Goal: Transaction & Acquisition: Purchase product/service

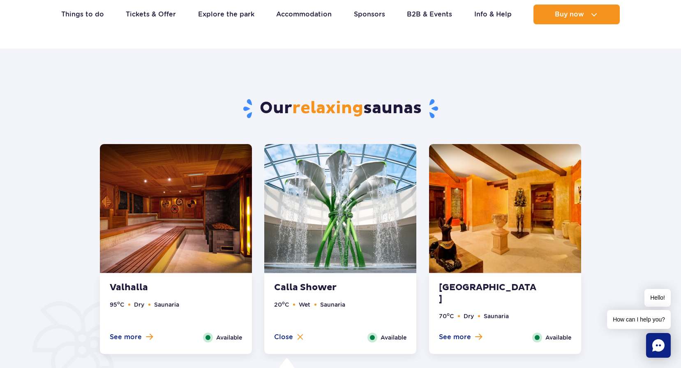
scroll to position [278, 0]
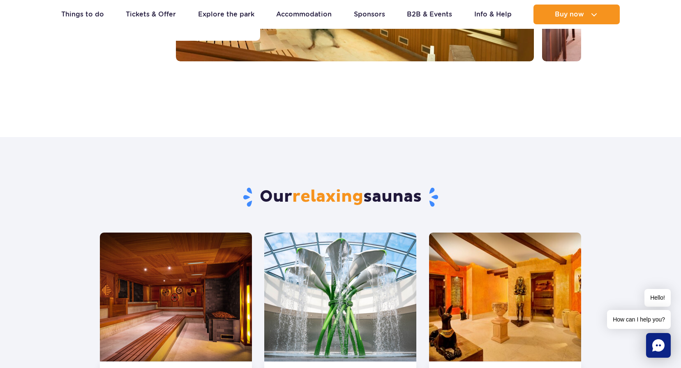
click at [350, 221] on div "Our relaxing saunas" at bounding box center [341, 184] width 494 height 95
click at [352, 245] on img at bounding box center [340, 296] width 152 height 129
click at [377, 289] on img at bounding box center [340, 296] width 152 height 129
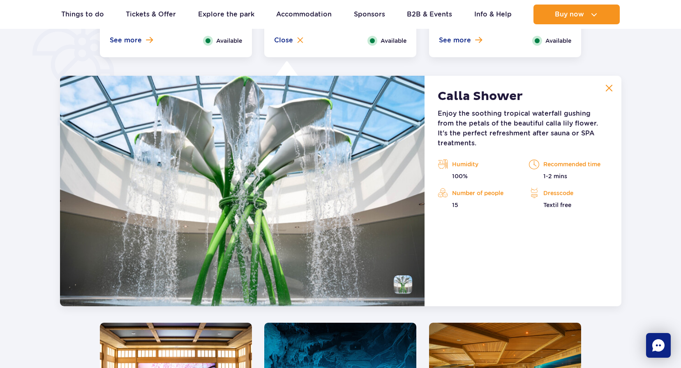
scroll to position [689, 0]
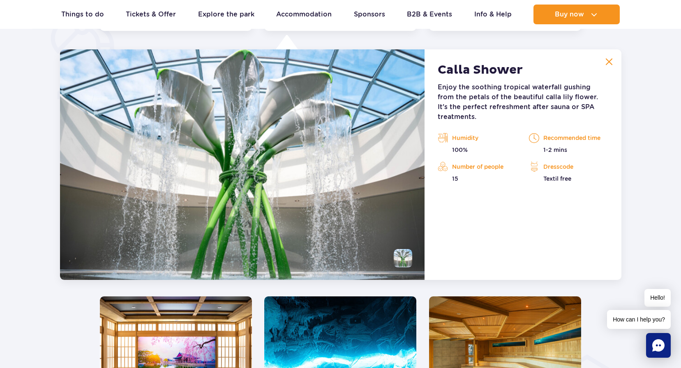
click at [387, 244] on img at bounding box center [242, 164] width 365 height 230
drag, startPoint x: 543, startPoint y: 132, endPoint x: 567, endPoint y: 134, distance: 24.0
click at [567, 134] on div "Humidity 100% Recommended time 1-2 mins 15 Textil free" at bounding box center [523, 157] width 183 height 51
drag, startPoint x: 567, startPoint y: 134, endPoint x: 567, endPoint y: 174, distance: 39.9
click at [588, 197] on div "Calla Shower Enjoy the soothing tropical waterfall gushing from the petals of t…" at bounding box center [523, 164] width 197 height 230
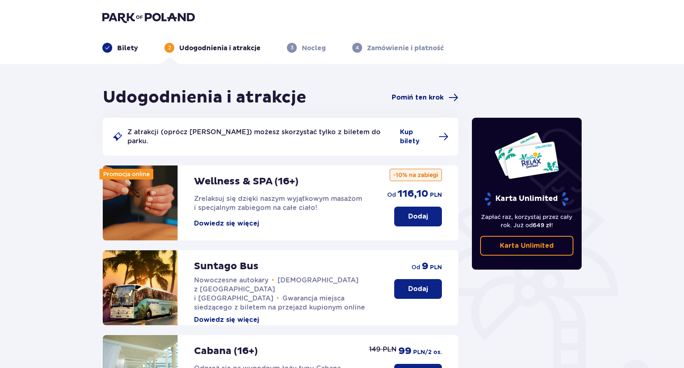
click at [414, 98] on span "Pomiń ten krok" at bounding box center [418, 97] width 52 height 9
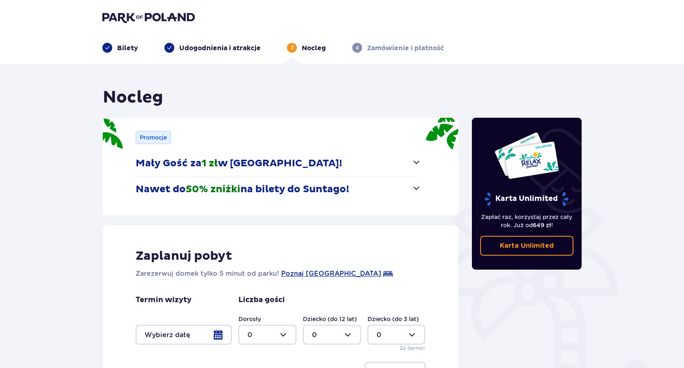
click at [208, 49] on p "Udogodnienia i atrakcje" at bounding box center [219, 48] width 81 height 9
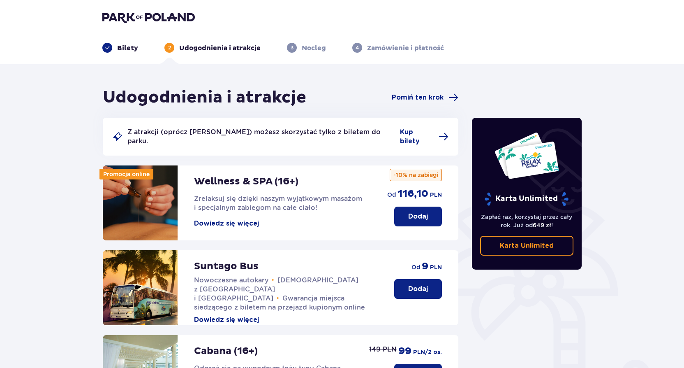
click at [401, 279] on button "Dodaj" at bounding box center [418, 289] width 48 height 20
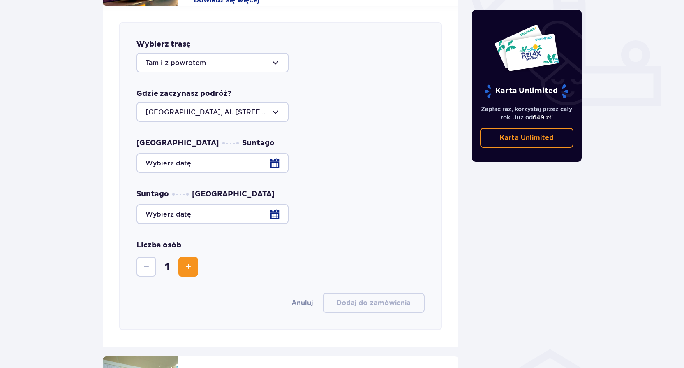
scroll to position [323, 0]
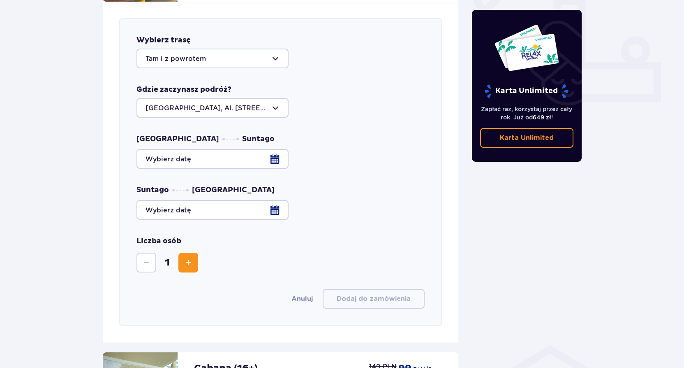
click at [263, 149] on div at bounding box center [280, 159] width 288 height 20
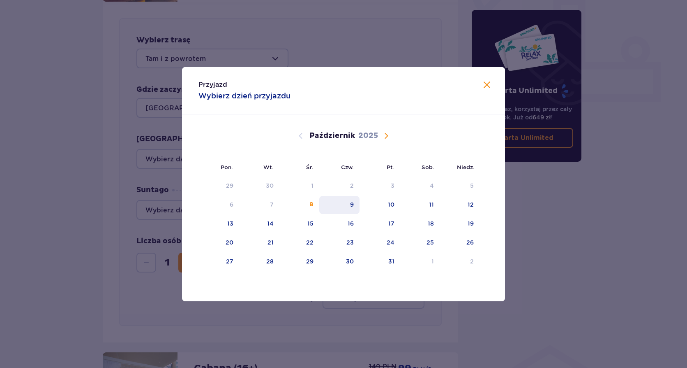
click at [351, 204] on div "9" at bounding box center [352, 204] width 4 height 8
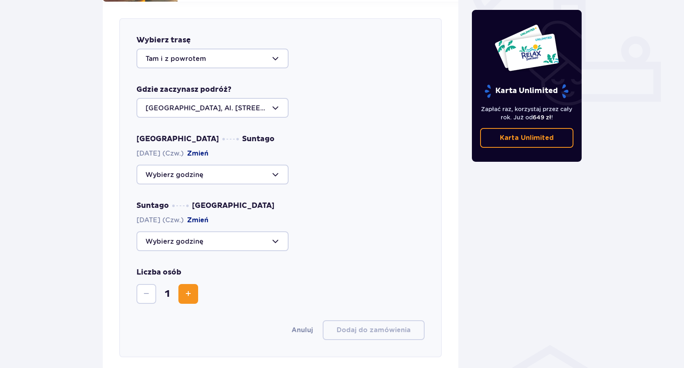
click at [173, 164] on div at bounding box center [212, 174] width 152 height 20
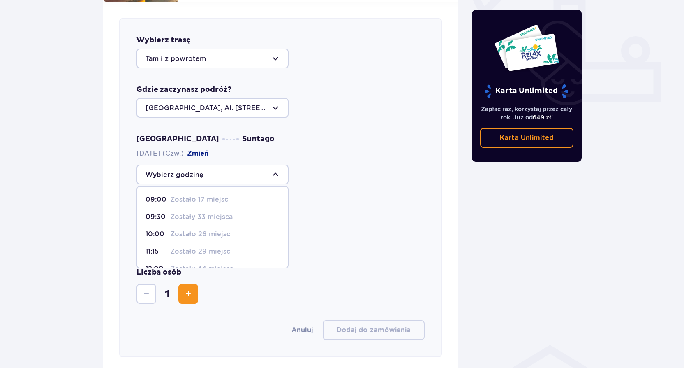
click at [172, 195] on p "Zostało 17 miejsc" at bounding box center [199, 199] width 58 height 9
type input "09:00"
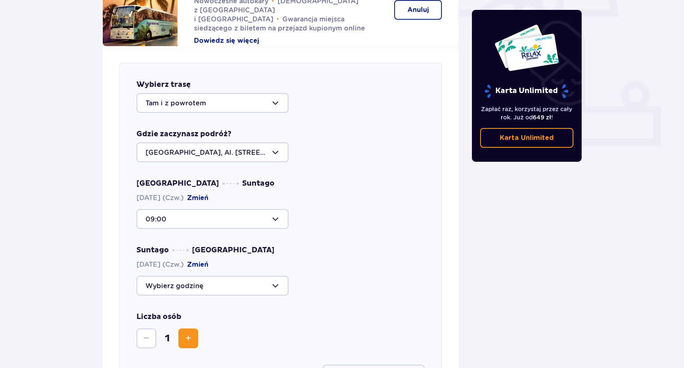
scroll to position [364, 0]
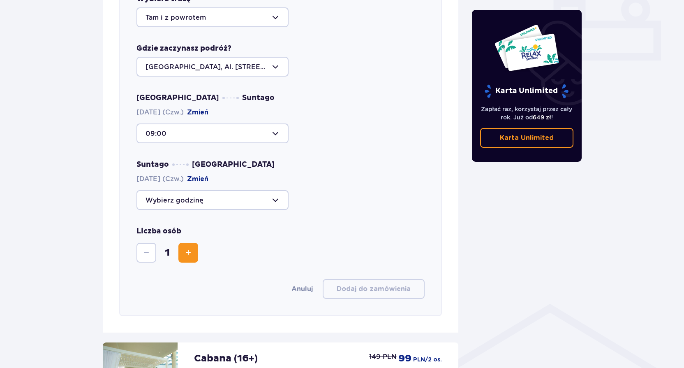
click at [182, 247] on button "Zwiększ" at bounding box center [188, 253] width 20 height 20
click at [196, 195] on div at bounding box center [212, 200] width 152 height 20
click at [204, 238] on p "Zostało 40 miejsc" at bounding box center [200, 242] width 61 height 9
type input "14:00"
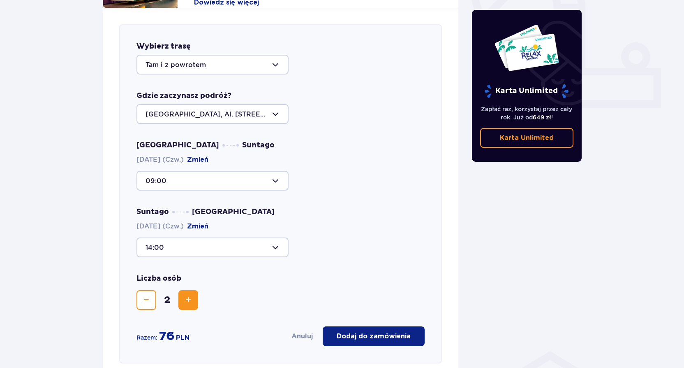
scroll to position [247, 0]
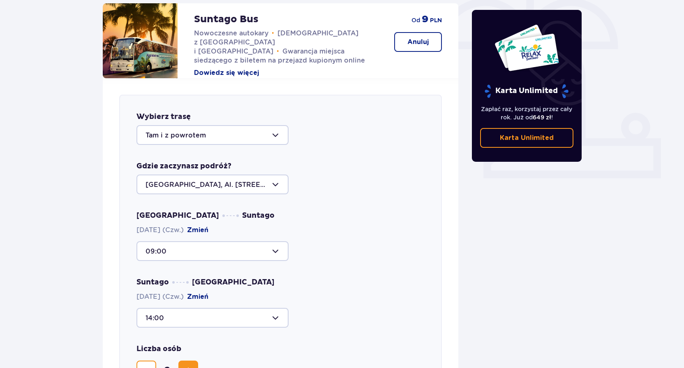
click at [254, 245] on div at bounding box center [212, 251] width 152 height 20
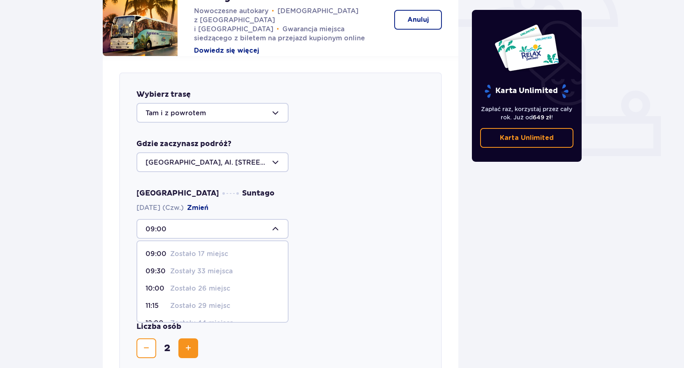
scroll to position [288, 0]
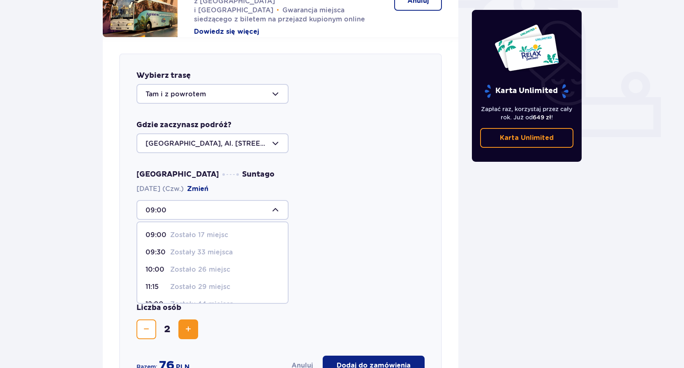
click at [157, 230] on p "09:00" at bounding box center [156, 234] width 21 height 9
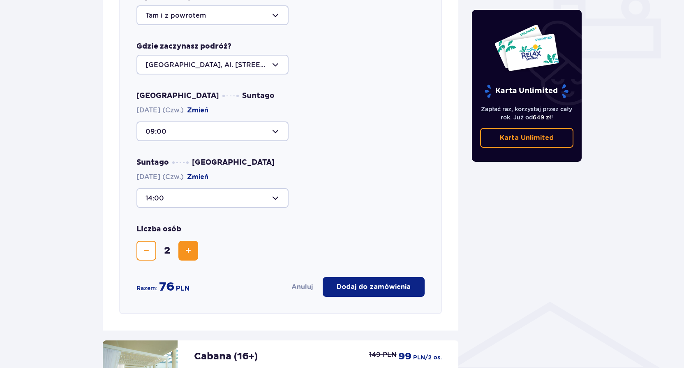
scroll to position [370, 0]
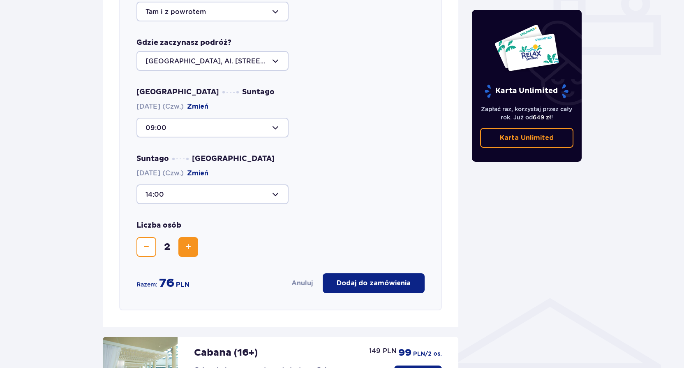
click at [241, 189] on div at bounding box center [212, 194] width 152 height 20
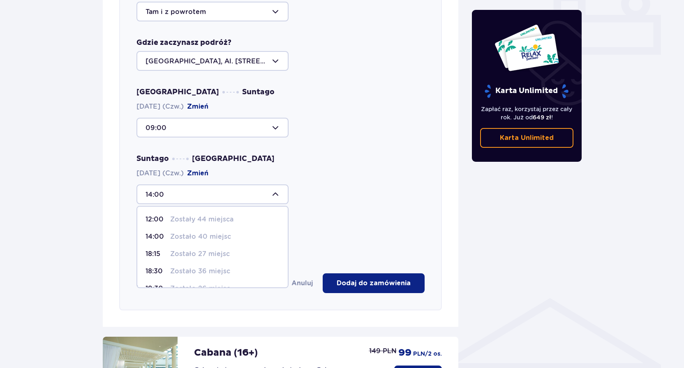
click at [219, 232] on p "Zostało 40 miejsc" at bounding box center [200, 236] width 61 height 9
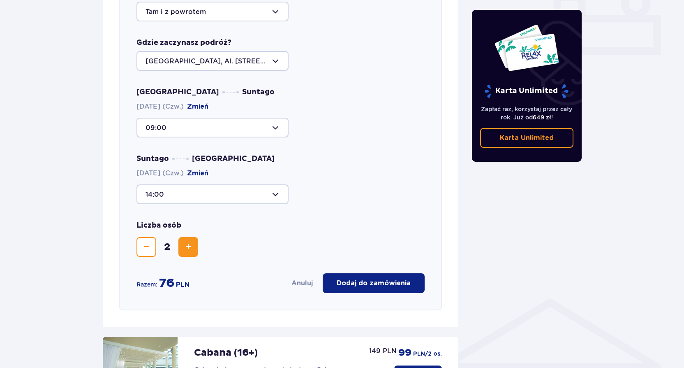
click at [375, 278] on p "Dodaj do zamówienia" at bounding box center [374, 282] width 74 height 9
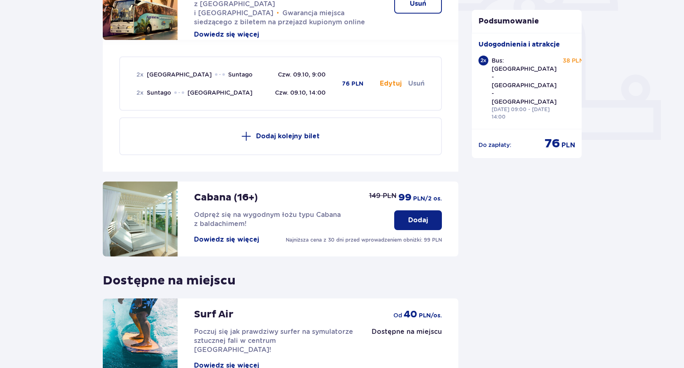
scroll to position [361, 0]
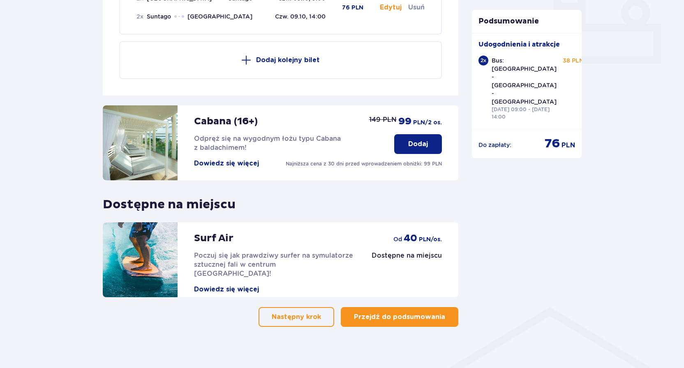
click at [394, 312] on p "Przejdź do podsumowania" at bounding box center [399, 316] width 91 height 9
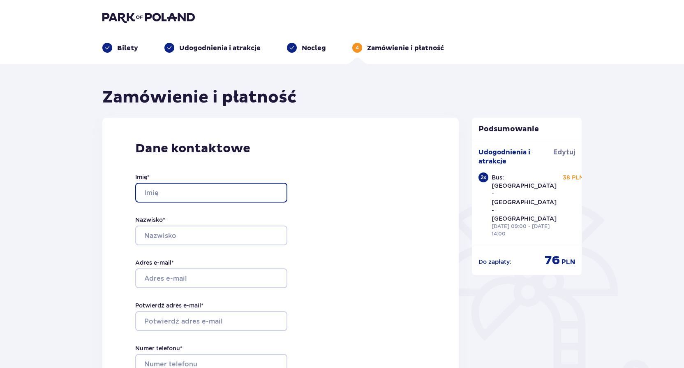
click at [167, 199] on input "Imię *" at bounding box center [211, 193] width 152 height 20
type input "Jose Antonio"
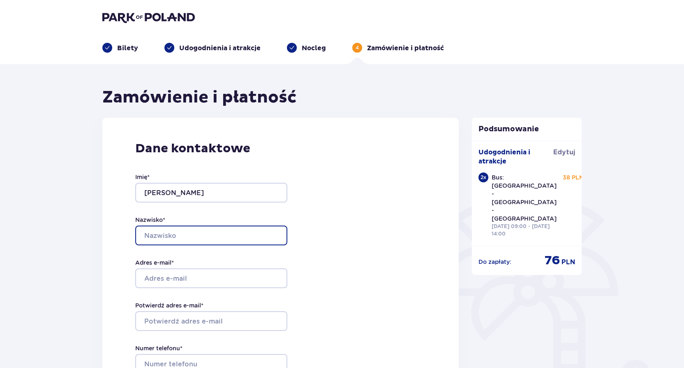
type input "Torres Sanchez"
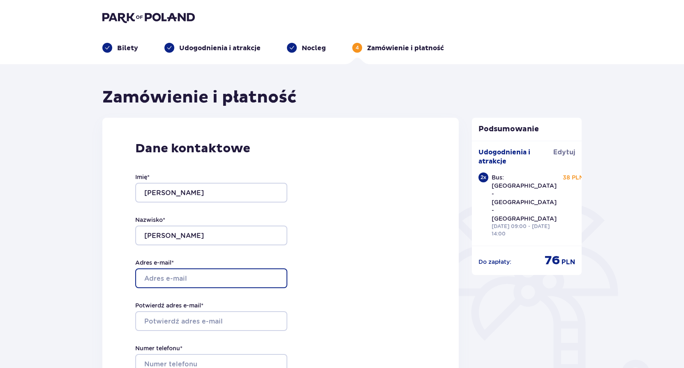
type input "[EMAIL_ADDRESS][DOMAIN_NAME]"
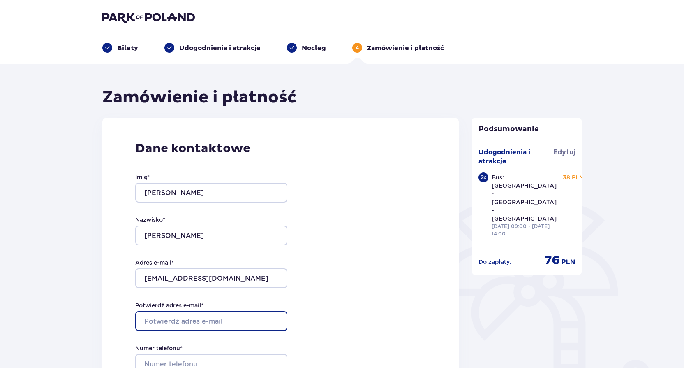
type input "[EMAIL_ADDRESS][DOMAIN_NAME]"
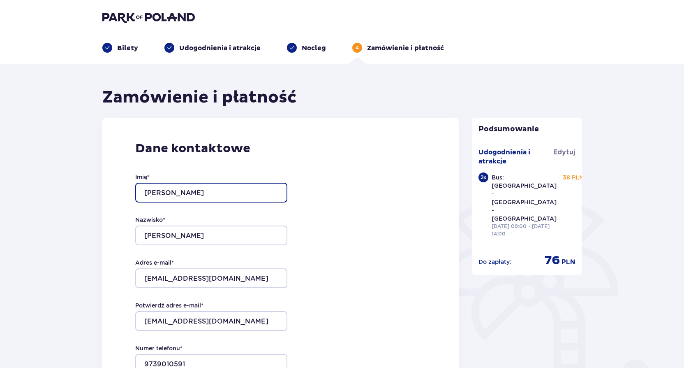
scroll to position [82, 0]
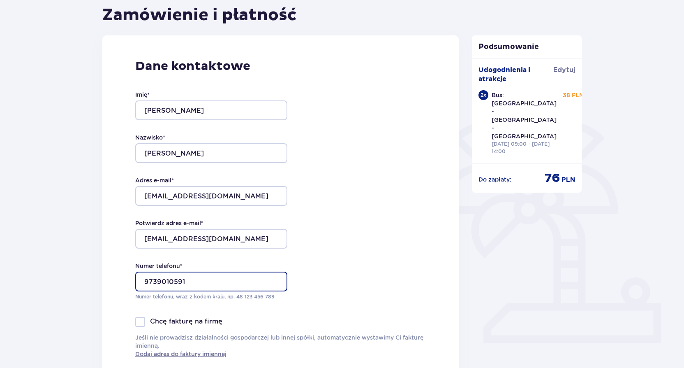
drag, startPoint x: 146, startPoint y: 282, endPoint x: 195, endPoint y: 250, distance: 58.2
click at [146, 282] on input "9739010591" at bounding box center [211, 281] width 152 height 20
type input "739010591"
click at [380, 322] on div "Chcę fakturę na firmę" at bounding box center [280, 322] width 291 height 10
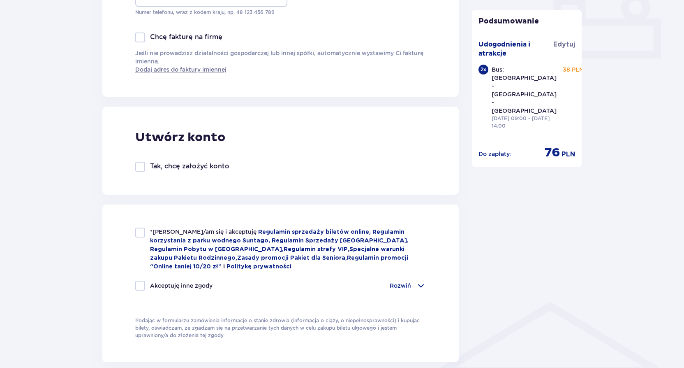
scroll to position [370, 0]
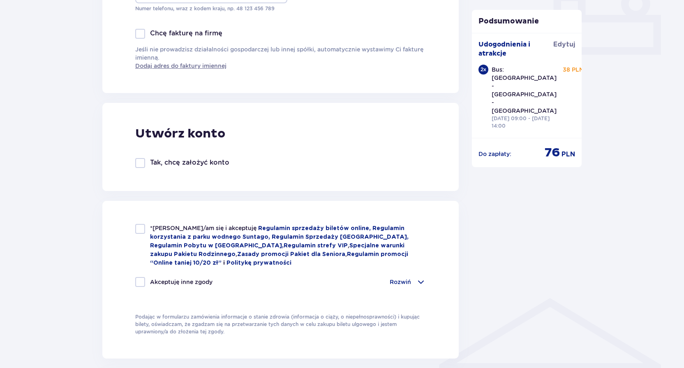
click at [145, 226] on div "*Zapoznałem/am się i akceptuję Regulamin sprzedaży biletów online, Regulamin ko…" at bounding box center [280, 245] width 291 height 43
checkbox input "true"
click at [142, 277] on div at bounding box center [140, 282] width 10 height 10
checkbox input "true"
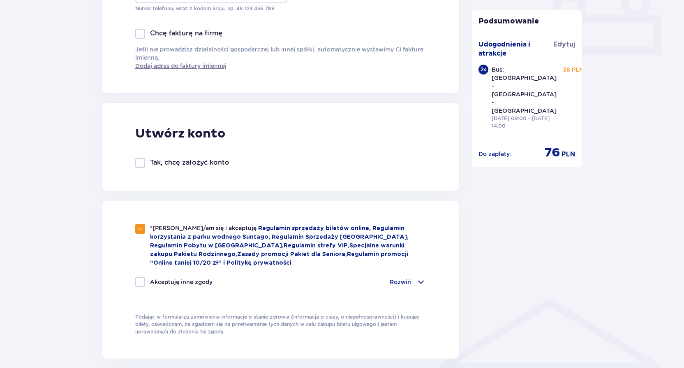
checkbox input "true"
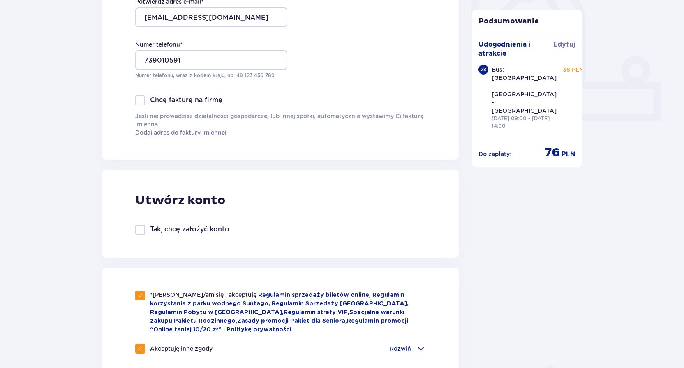
scroll to position [247, 0]
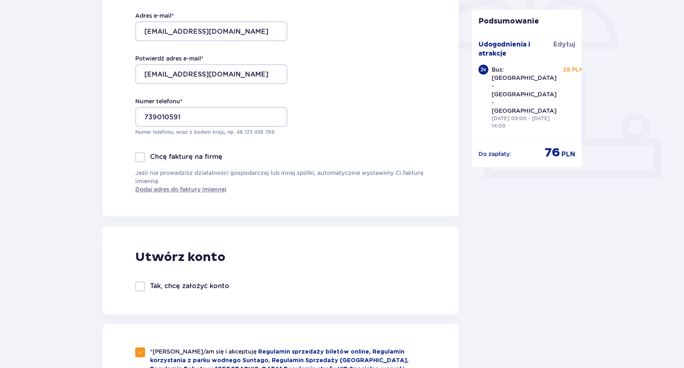
click at [212, 287] on p "Tak, chcę założyć konto" at bounding box center [189, 285] width 79 height 9
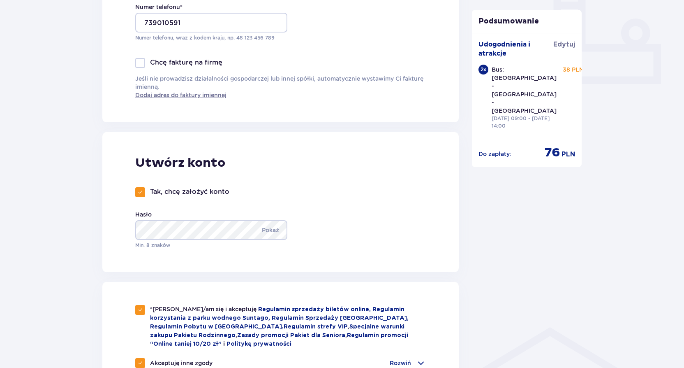
scroll to position [329, 0]
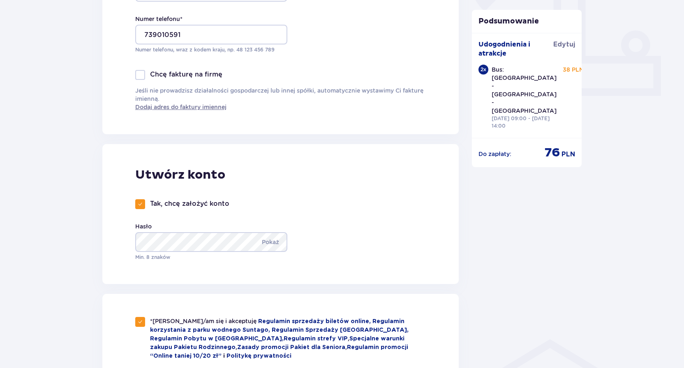
click at [321, 212] on div "Utwórz konto Tak, chcę założyć konto Hasło Pokaż Min. 8 znaków" at bounding box center [280, 214] width 356 height 140
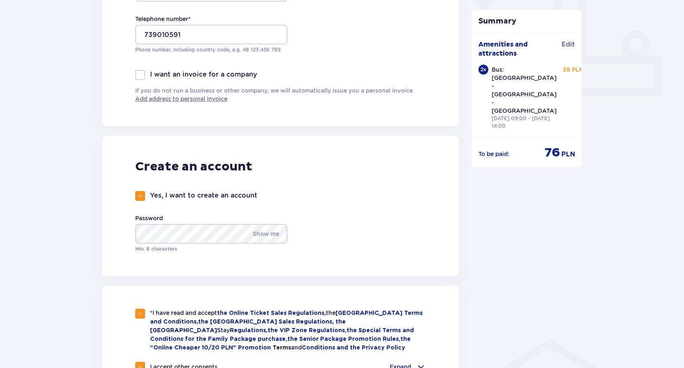
click at [193, 192] on p "Yes, I want to create an account" at bounding box center [203, 195] width 107 height 9
checkbox input "false"
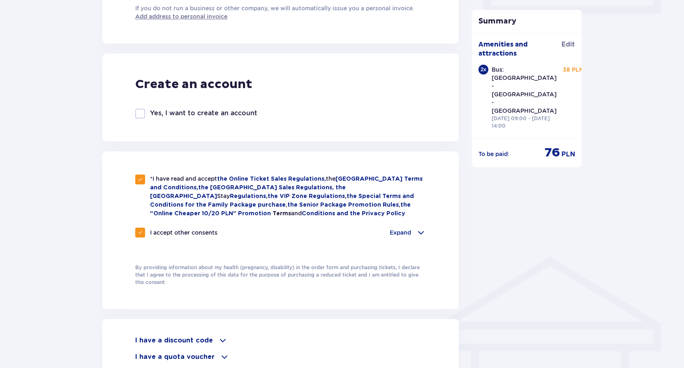
scroll to position [579, 0]
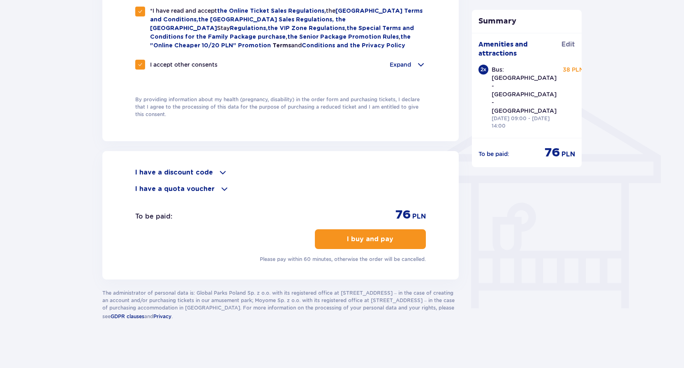
click at [354, 237] on p "I buy and pay" at bounding box center [370, 238] width 46 height 9
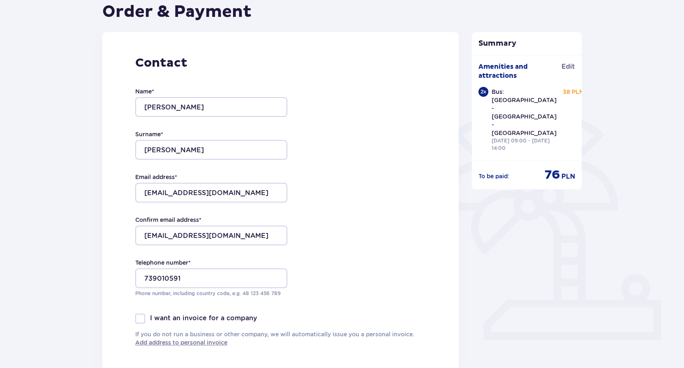
scroll to position [0, 0]
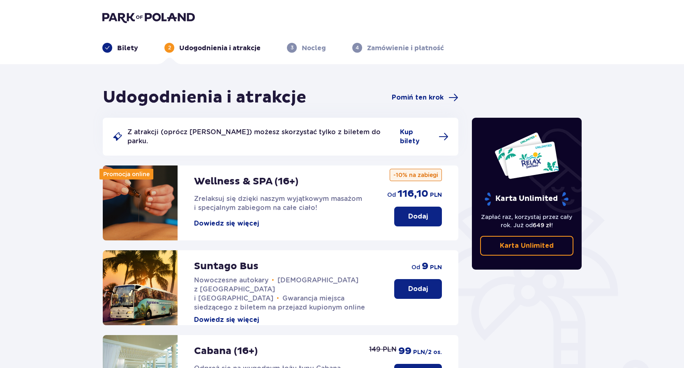
click at [105, 15] on img at bounding box center [148, 18] width 93 height 12
click at [110, 19] on img at bounding box center [148, 18] width 93 height 12
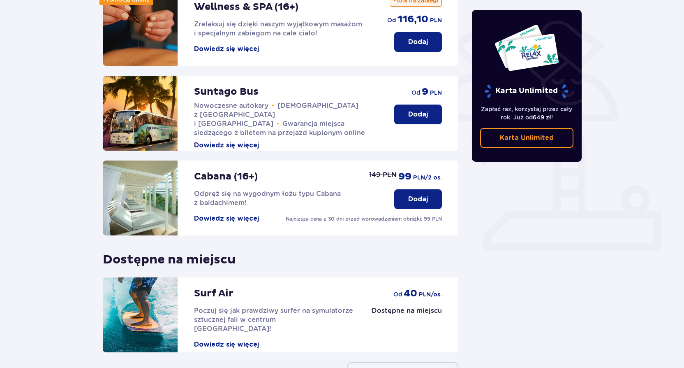
scroll to position [229, 0]
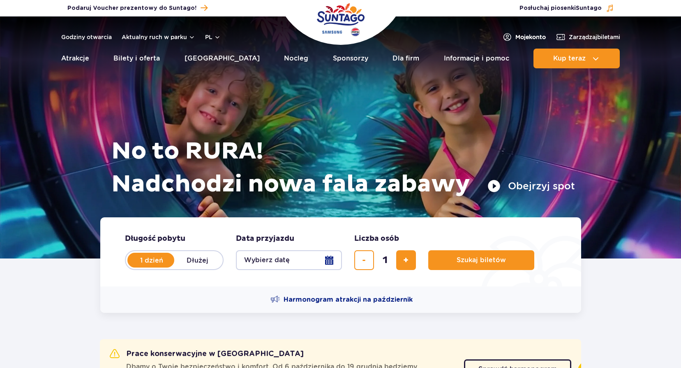
click at [532, 41] on link "Moje konto" at bounding box center [524, 37] width 44 height 10
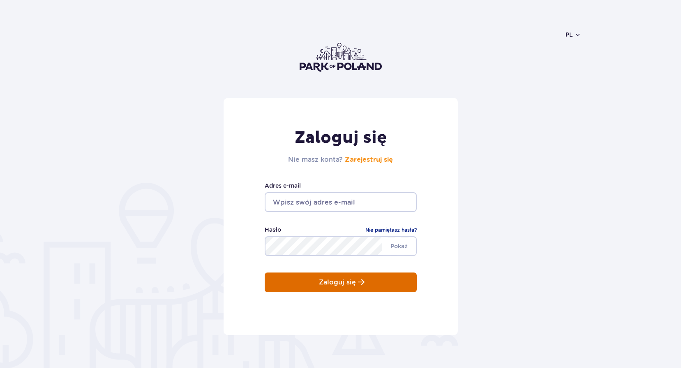
type input "joseantoniotorressanchez@gmail.com"
click at [345, 291] on button "Zaloguj się" at bounding box center [341, 282] width 152 height 20
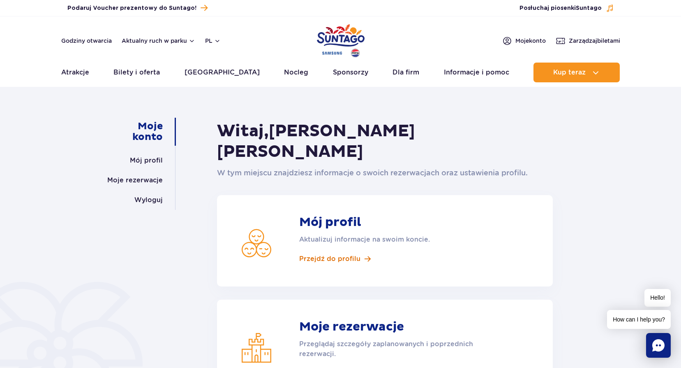
click at [347, 254] on span "Przejdź do profilu" at bounding box center [329, 258] width 61 height 9
click at [155, 163] on link "Mój profil" at bounding box center [146, 160] width 33 height 20
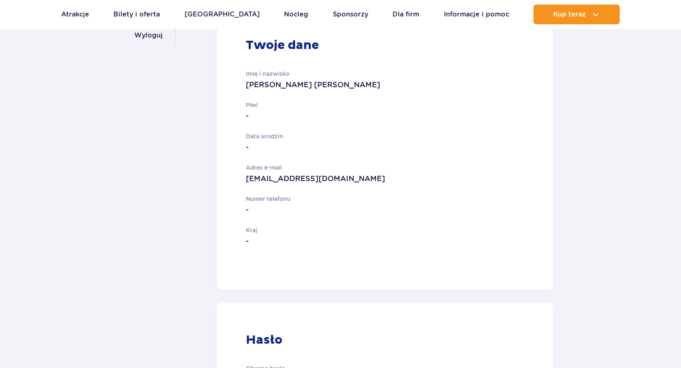
scroll to position [258, 0]
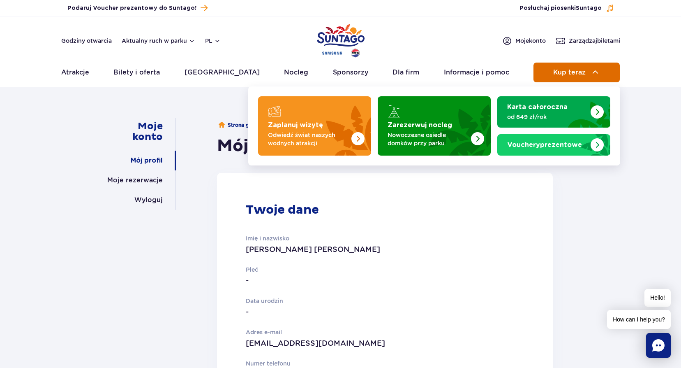
click at [583, 78] on button "Kup teraz" at bounding box center [577, 72] width 86 height 20
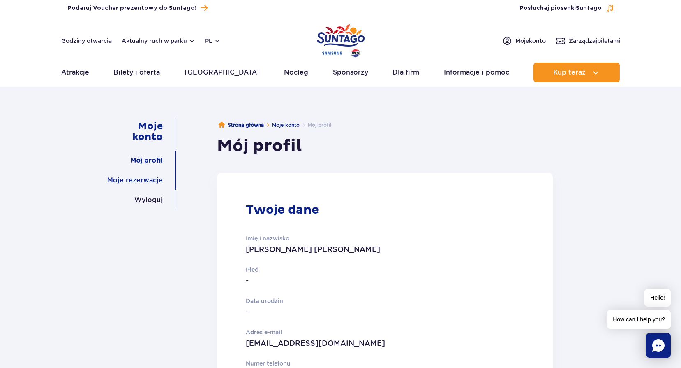
click at [146, 180] on link "Moje rezerwacje" at bounding box center [135, 180] width 56 height 20
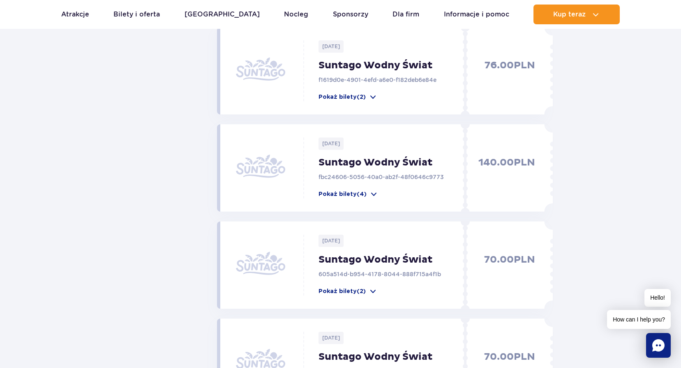
scroll to position [288, 0]
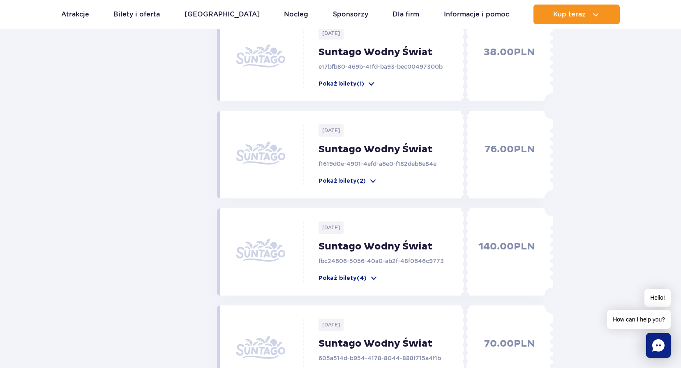
click at [491, 237] on div "140.00 PLN" at bounding box center [507, 251] width 74 height 61
click at [492, 245] on p "140.00 PLN" at bounding box center [502, 261] width 65 height 42
click at [350, 280] on p "Pokaż bilety (4)" at bounding box center [343, 278] width 48 height 8
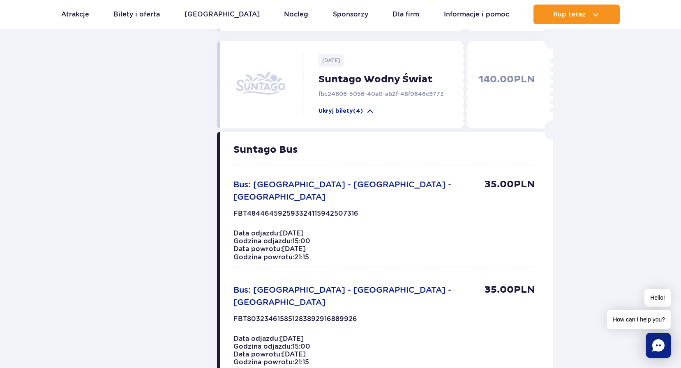
scroll to position [452, 0]
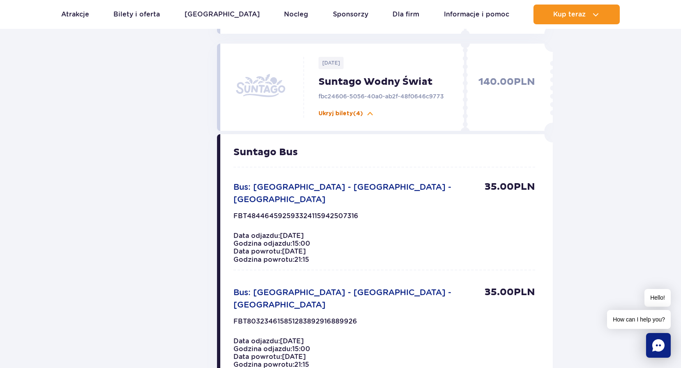
click at [337, 117] on p "Ukryj bilety (4)" at bounding box center [341, 113] width 44 height 8
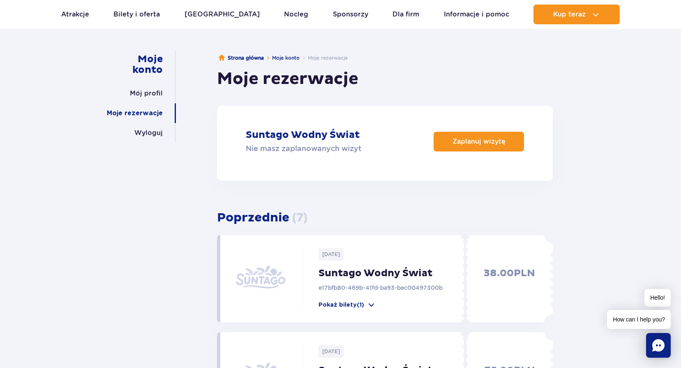
scroll to position [40, 0]
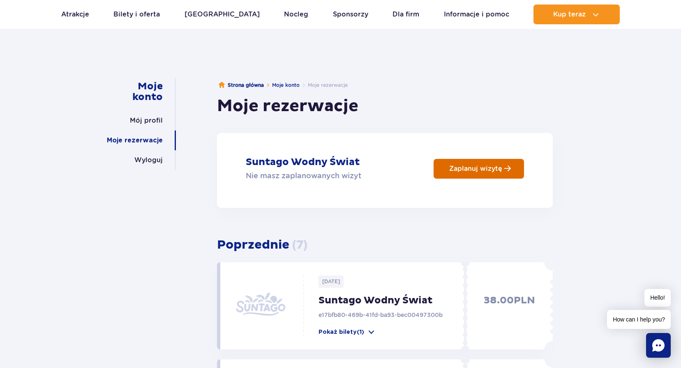
click at [471, 165] on p "Zaplanuj wizytę" at bounding box center [475, 168] width 53 height 8
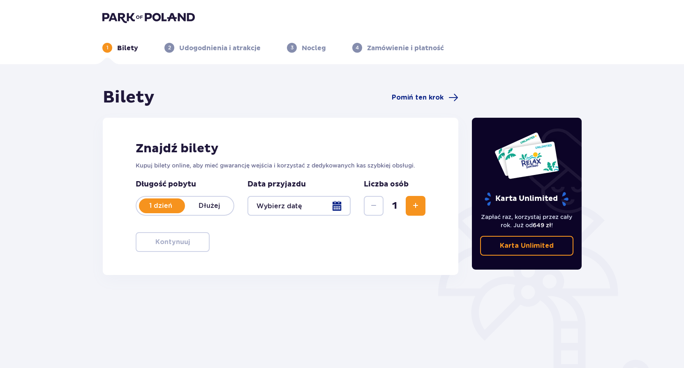
click at [418, 205] on span "Zwiększ" at bounding box center [416, 206] width 10 height 10
click at [425, 89] on div "Bilety Pomiń ten krok" at bounding box center [281, 97] width 356 height 21
click at [426, 94] on span "Pomiń ten krok" at bounding box center [418, 97] width 52 height 9
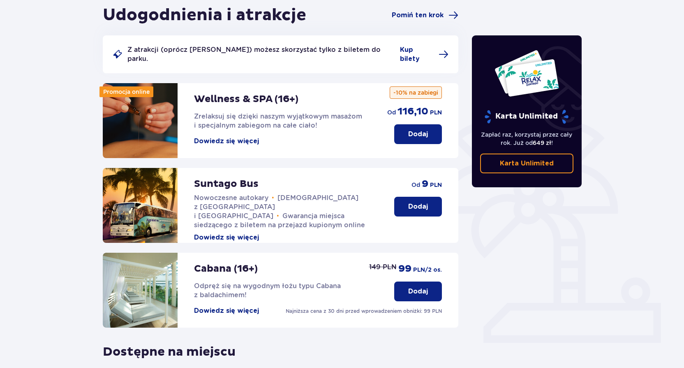
click at [406, 197] on button "Dodaj" at bounding box center [418, 207] width 48 height 20
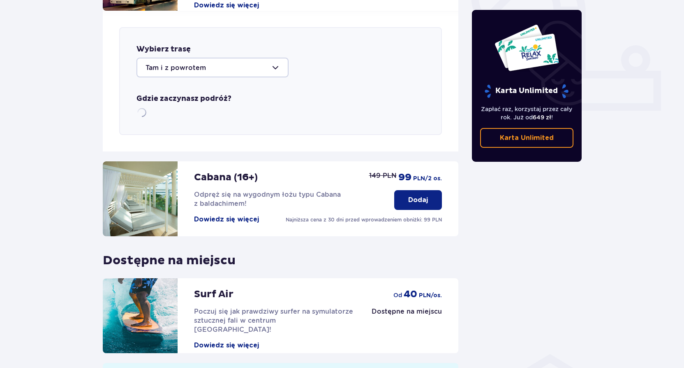
scroll to position [323, 0]
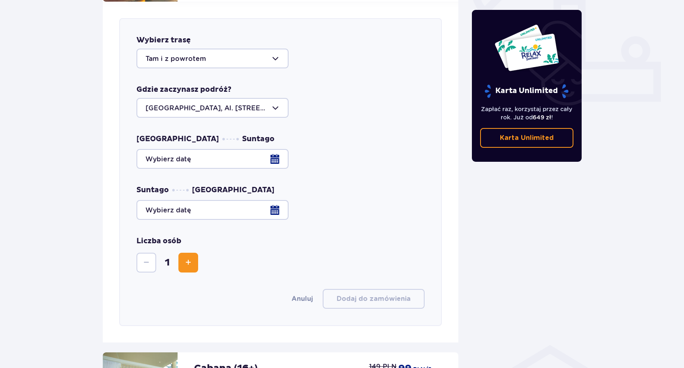
click at [189, 149] on div at bounding box center [280, 159] width 288 height 20
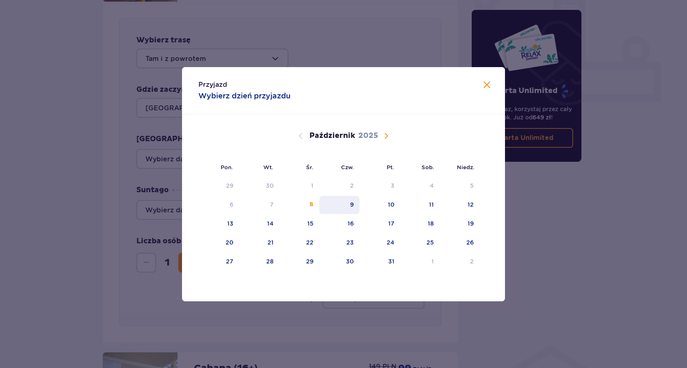
click at [349, 202] on div "9" at bounding box center [339, 205] width 41 height 18
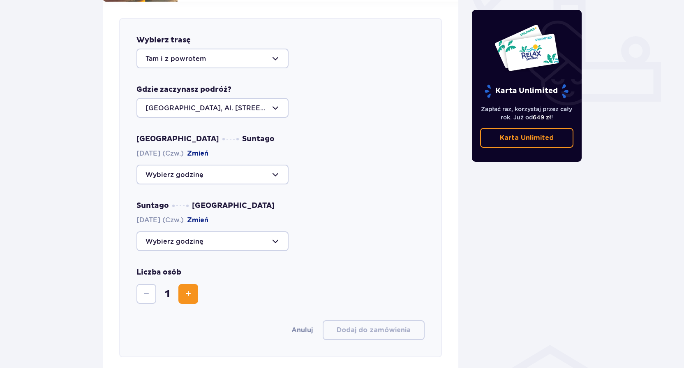
click at [214, 169] on div at bounding box center [212, 174] width 152 height 20
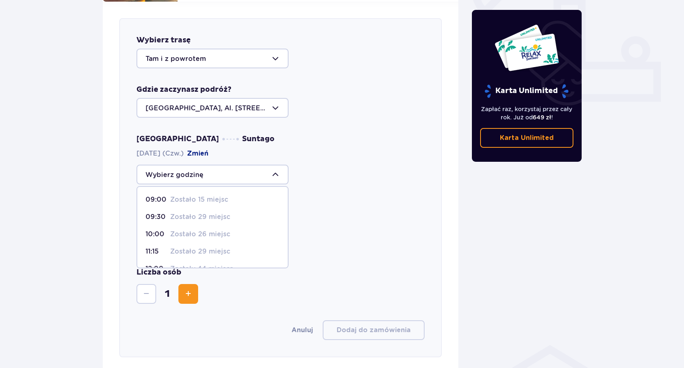
click at [169, 195] on div "09:00 Zostało 15 miejsc" at bounding box center [213, 199] width 134 height 9
type input "09:00"
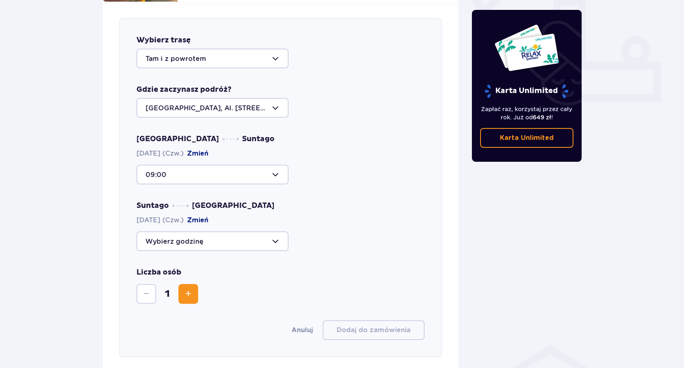
click at [185, 234] on div at bounding box center [212, 241] width 152 height 20
click at [150, 275] on span "14:00 Zostało 38 miejsc" at bounding box center [212, 283] width 150 height 17
type input "14:00"
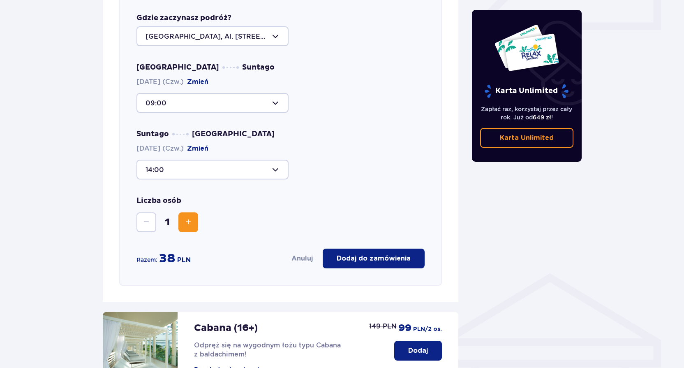
scroll to position [405, 0]
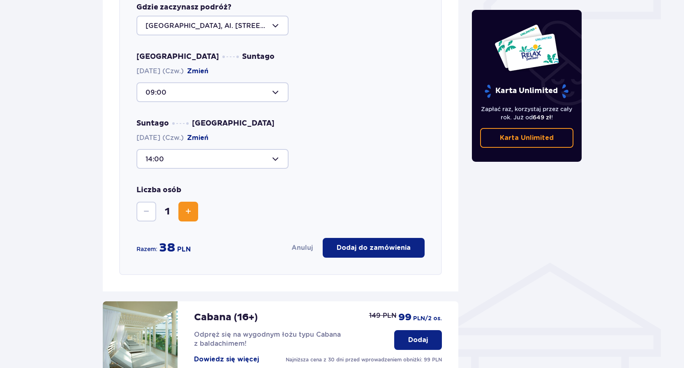
click at [185, 206] on span "Zwiększ" at bounding box center [188, 211] width 10 height 10
click at [393, 243] on p "Dodaj do zamówienia" at bounding box center [374, 247] width 74 height 9
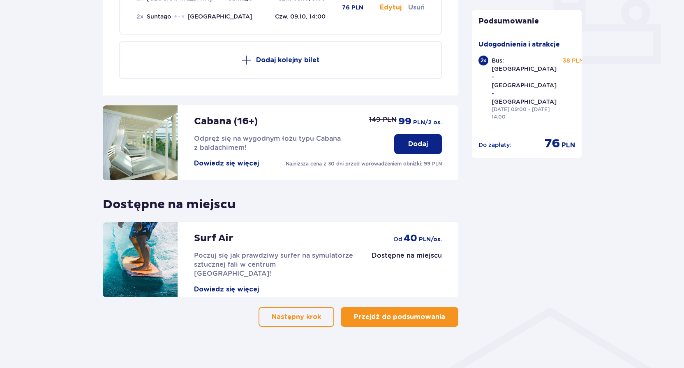
click at [430, 312] on p "Przejdź do podsumowania" at bounding box center [399, 316] width 91 height 9
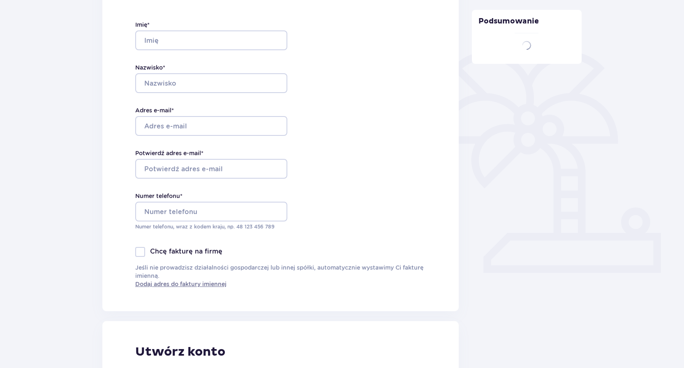
type input "Jose Antonio"
type input "Torres Sanchez"
type input "[EMAIL_ADDRESS][DOMAIN_NAME]"
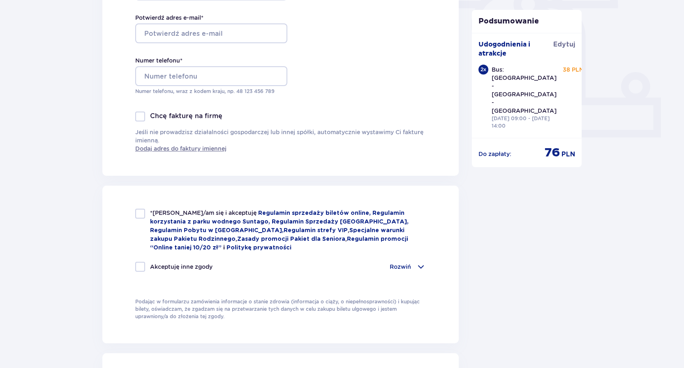
scroll to position [288, 0]
click at [141, 214] on div at bounding box center [140, 213] width 10 height 10
checkbox input "true"
click at [141, 266] on div at bounding box center [140, 266] width 10 height 10
checkbox input "true"
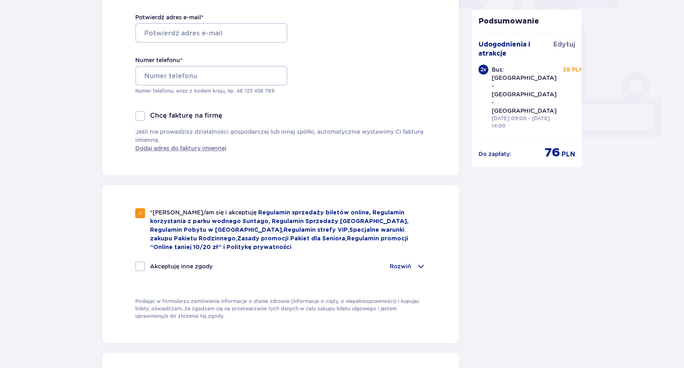
checkbox input "true"
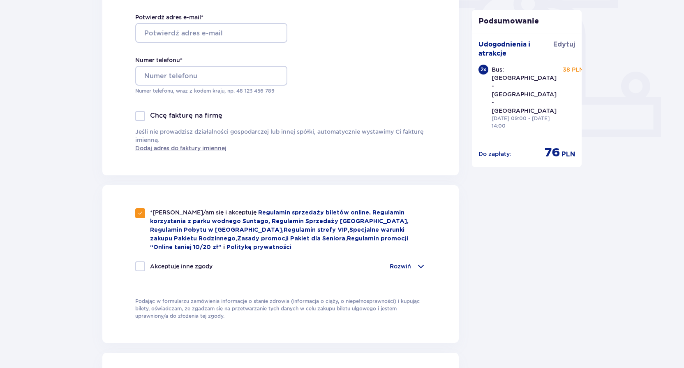
checkbox input "true"
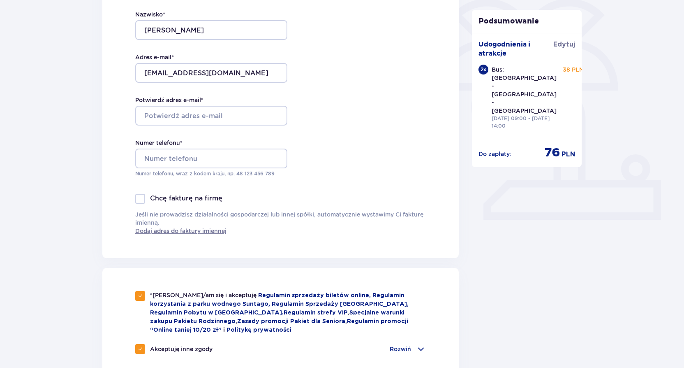
scroll to position [123, 0]
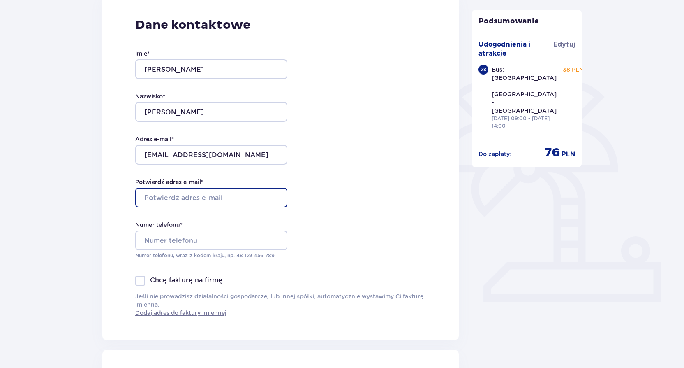
click at [182, 189] on input "Potwierdź adres e-mail *" at bounding box center [211, 197] width 152 height 20
type input "[EMAIL_ADDRESS][DOMAIN_NAME]"
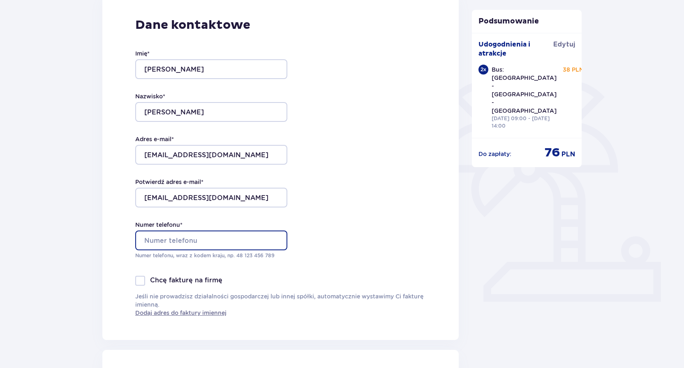
click at [208, 242] on input "Numer telefonu *" at bounding box center [211, 240] width 152 height 20
type input "739010591"
click at [408, 220] on div "Dane kontaktowe Imię * Jose Antonio Nazwisko * Torres Sanchez Adres e-mail * jo…" at bounding box center [280, 166] width 356 height 345
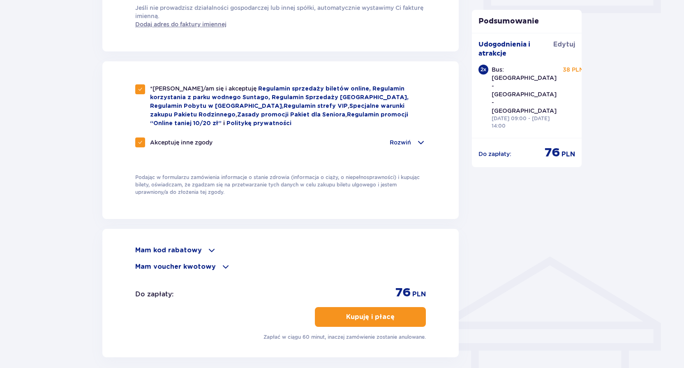
scroll to position [489, 0]
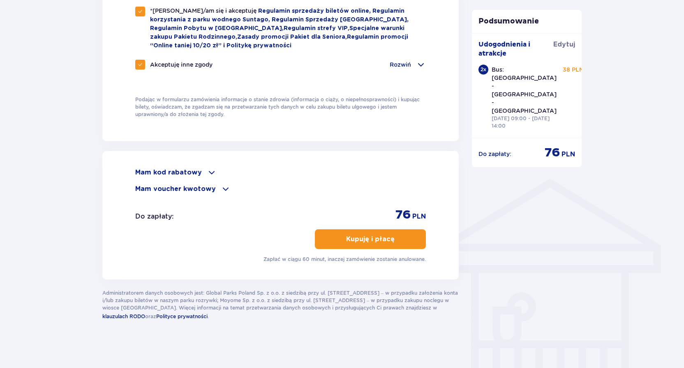
click at [176, 186] on p "Mam voucher kwotowy" at bounding box center [175, 188] width 81 height 9
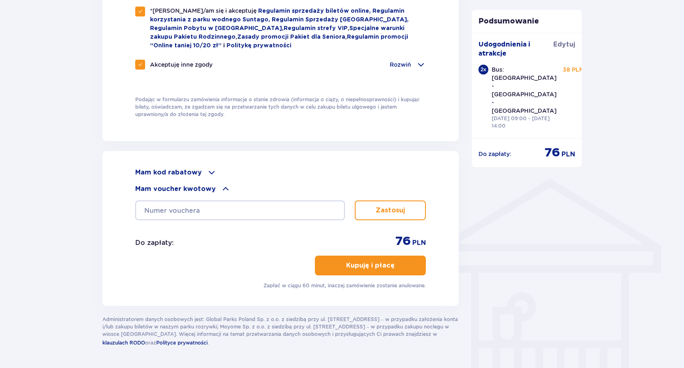
click at [176, 186] on p "Mam voucher kwotowy" at bounding box center [175, 188] width 81 height 9
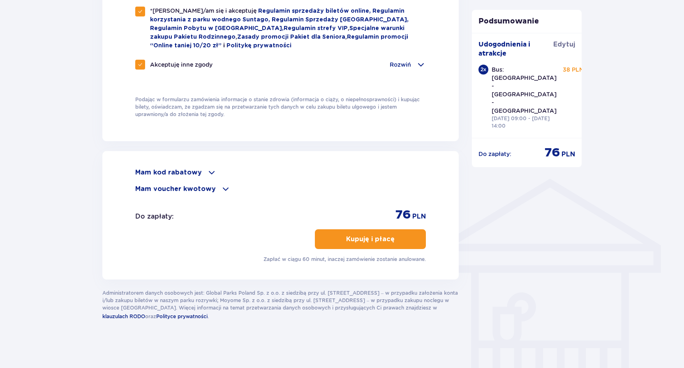
click at [178, 177] on div "Mam kod rabatowy Zastosuj Mam voucher kwotowy Zastosuj" at bounding box center [280, 180] width 291 height 26
click at [180, 171] on p "Mam kod rabatowy" at bounding box center [168, 172] width 67 height 9
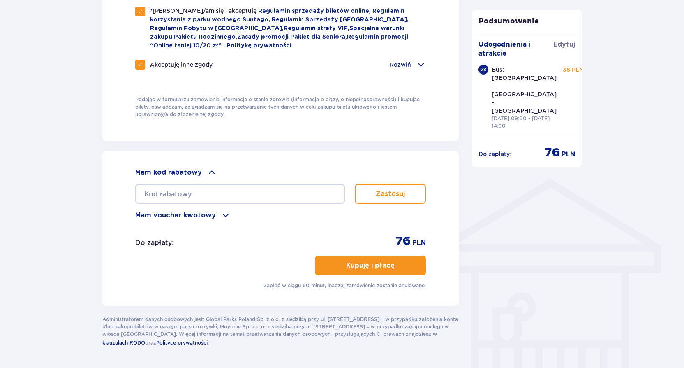
click at [182, 170] on p "Mam kod rabatowy" at bounding box center [168, 172] width 67 height 9
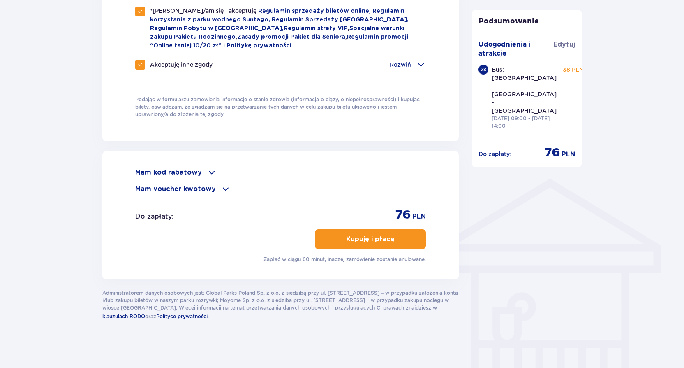
click at [391, 234] on span "button" at bounding box center [396, 239] width 10 height 10
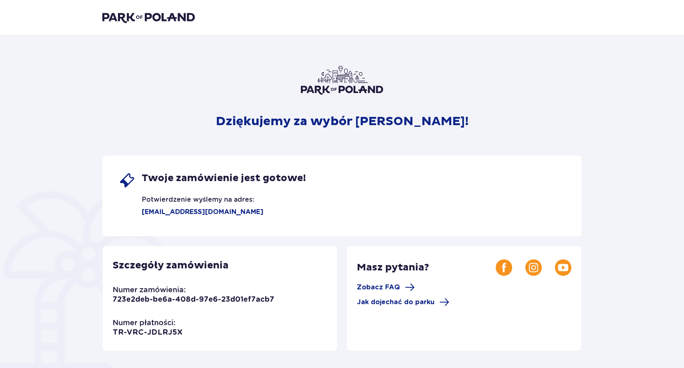
click at [286, 233] on div "Twoje zamówienie jest gotowe! Potwierdzenie wyślemy na adres: [EMAIL_ADDRESS][D…" at bounding box center [341, 195] width 479 height 81
click at [253, 186] on div "Twoje zamówienie jest gotowe!" at bounding box center [212, 180] width 187 height 16
click at [241, 196] on p "Potwierdzenie wyślemy na adres:" at bounding box center [186, 196] width 135 height 16
click at [339, 90] on img at bounding box center [342, 80] width 82 height 29
